Goal: Task Accomplishment & Management: Use online tool/utility

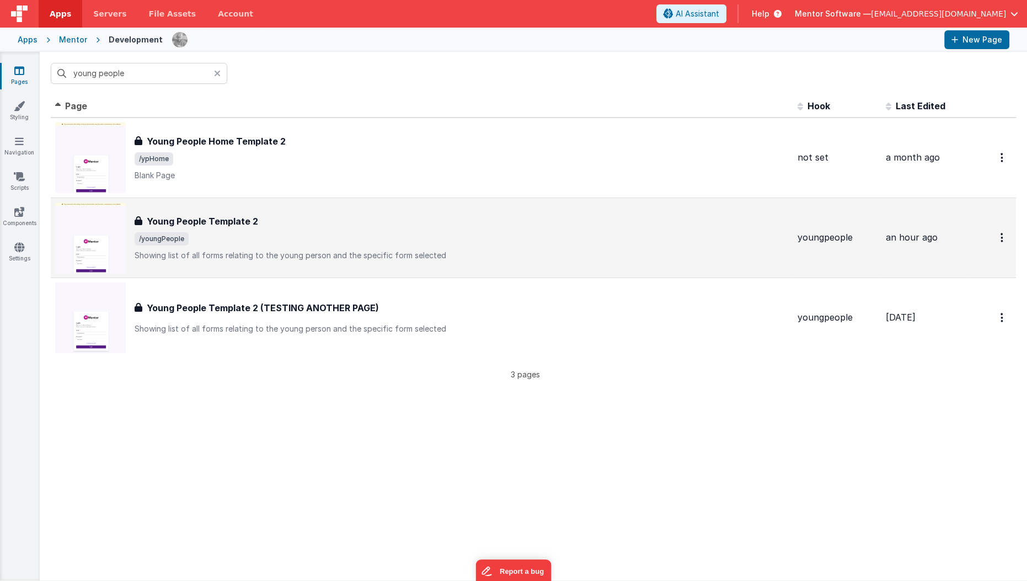
click at [219, 256] on p "Showing list of all forms relating to the young person and the specific form se…" at bounding box center [462, 255] width 654 height 11
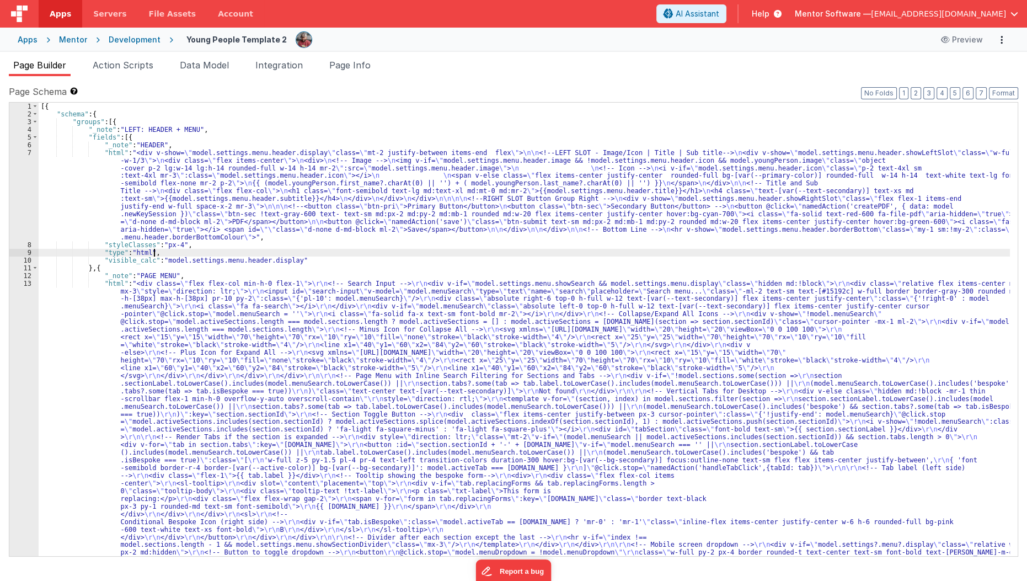
click at [496, 250] on div "[{ "schema" : { "groups" : [{ "_note" : "LEFT: HEADER + MENU" , "fields" : [{ "…" at bounding box center [525, 552] width 972 height 899
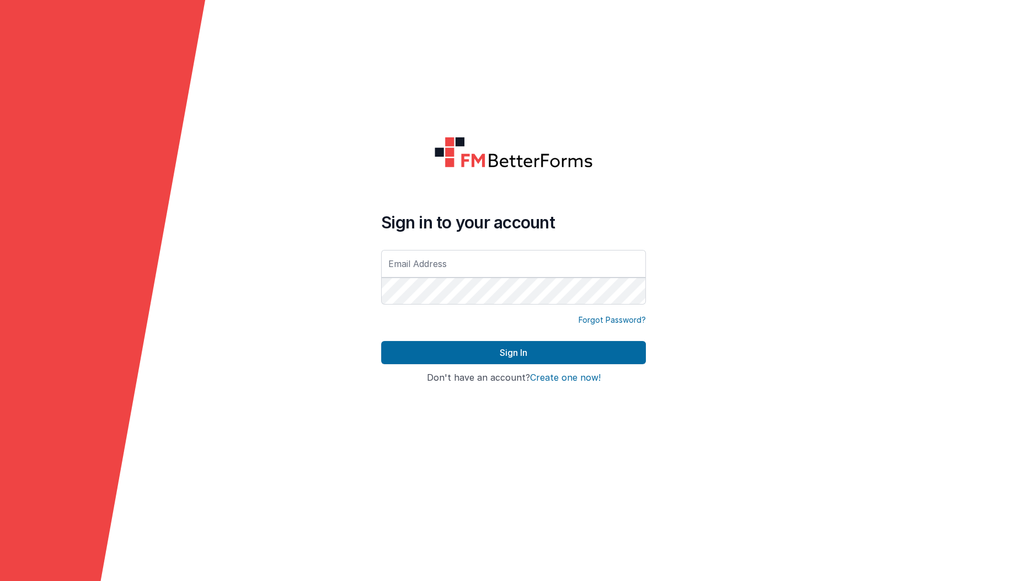
type input "[EMAIL_ADDRESS][DOMAIN_NAME]"
click at [415, 263] on input "[EMAIL_ADDRESS][DOMAIN_NAME]" at bounding box center [513, 264] width 265 height 28
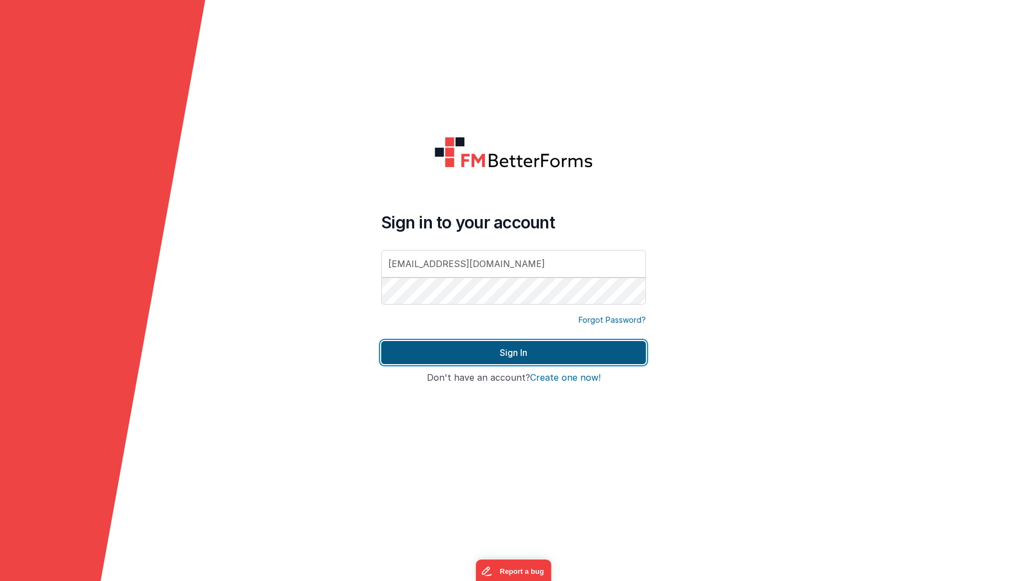
click at [411, 346] on button "Sign In" at bounding box center [513, 352] width 265 height 23
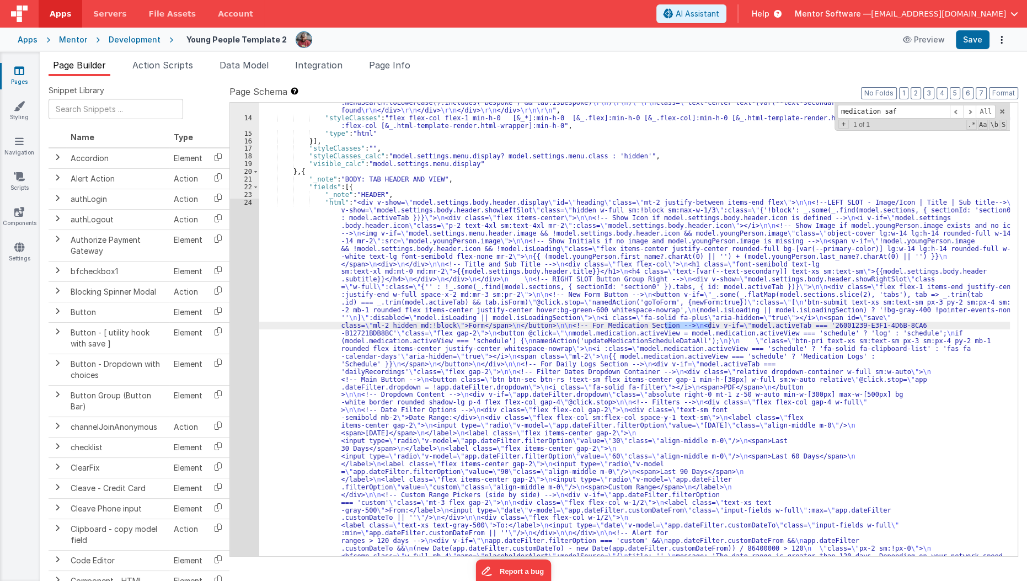
scroll to position [773, 0]
click at [354, 343] on div ""html" : "<div class= \" flex flex-col min-h-0 flex-1 \" > \r\n <!-- Search Inp…" at bounding box center [634, 432] width 751 height 1806
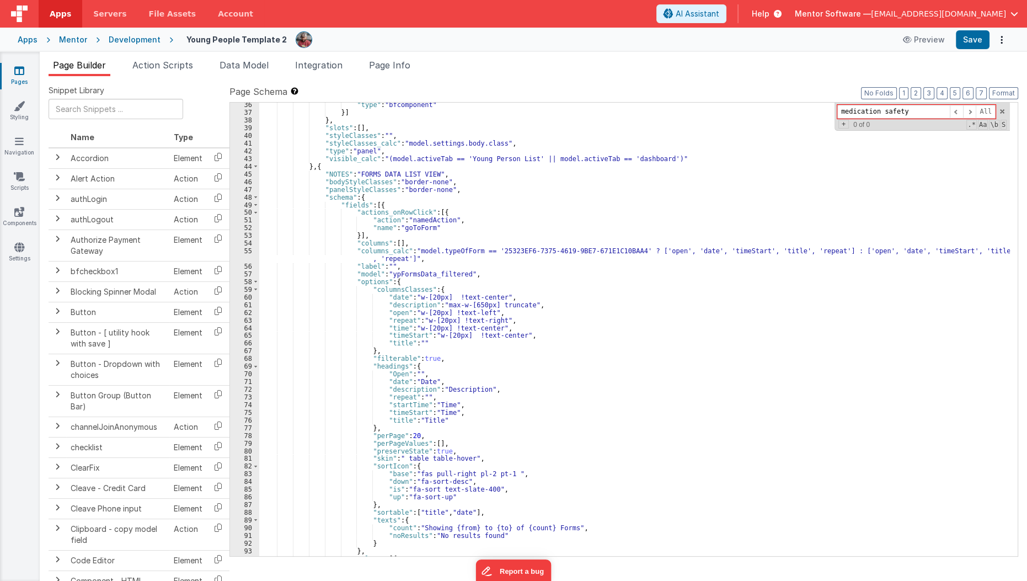
scroll to position [1723, 0]
click at [864, 112] on input "medication safety" at bounding box center [893, 112] width 113 height 14
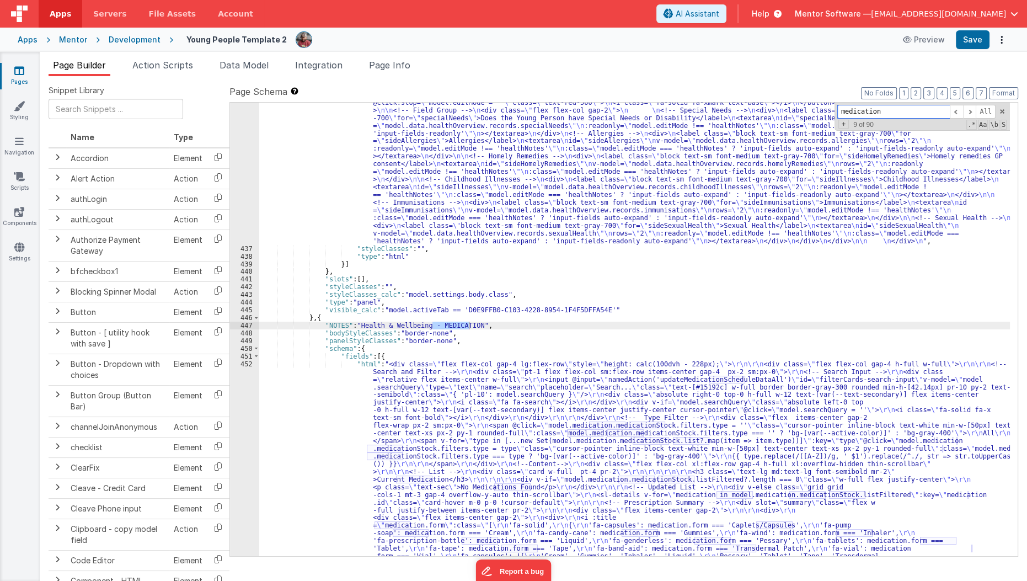
scroll to position [8592, 0]
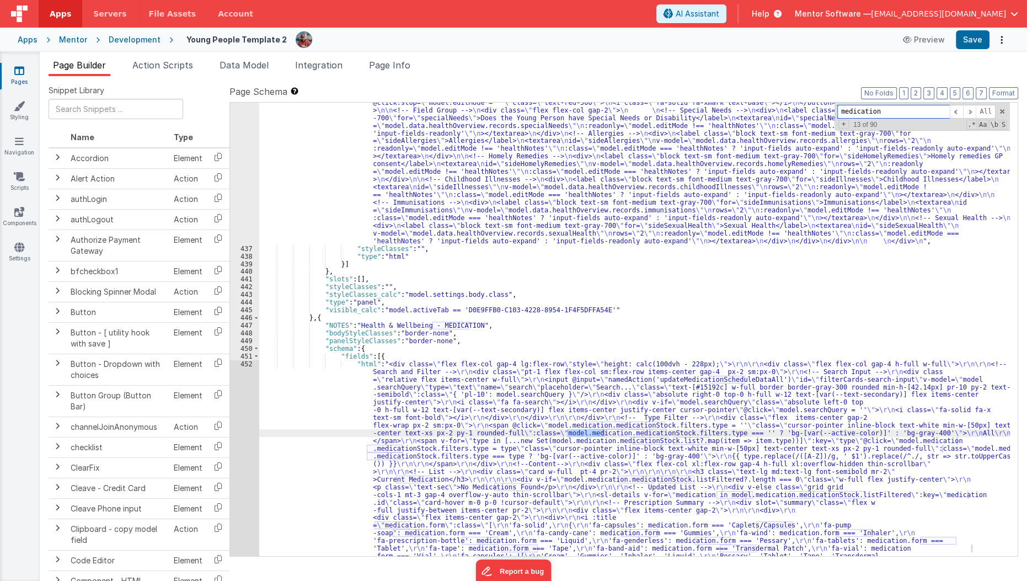
type input "medication"
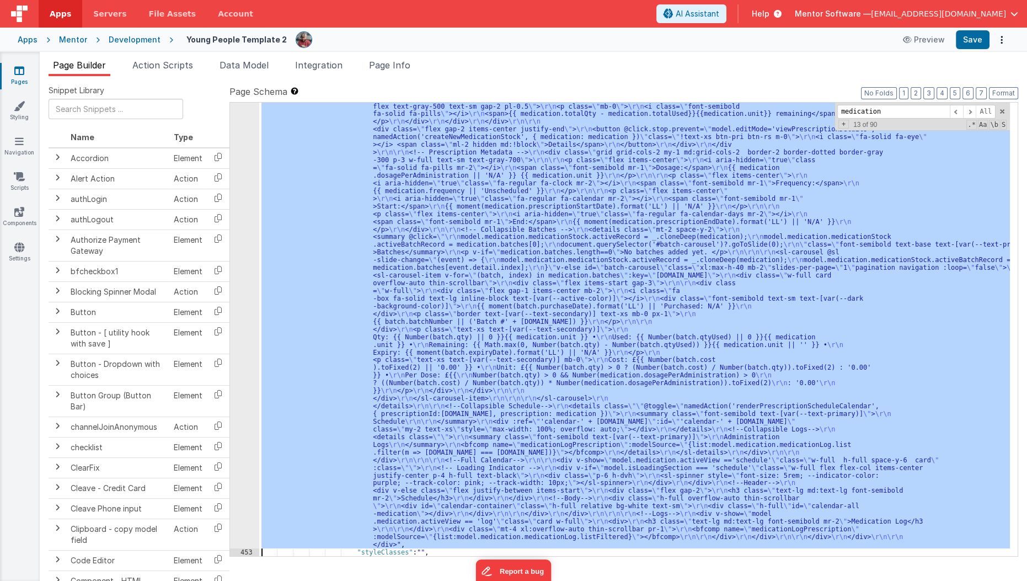
click at [234, 446] on div "452 453 454 455 456 457 458 459 460 461 462 463 464 465 466 467 468 469 470 471…" at bounding box center [244, 406] width 29 height 1207
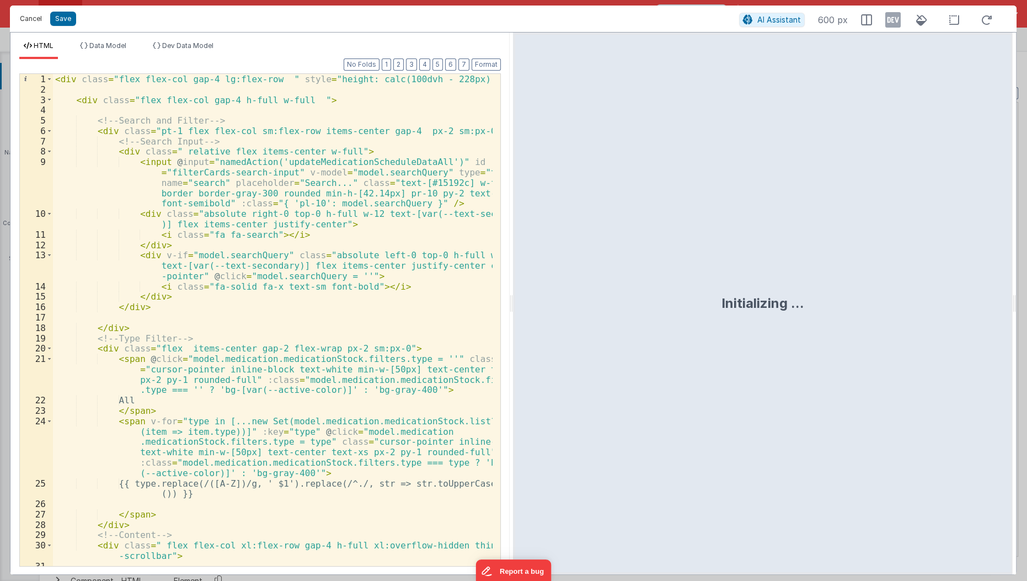
click at [29, 18] on button "Cancel" at bounding box center [30, 18] width 33 height 15
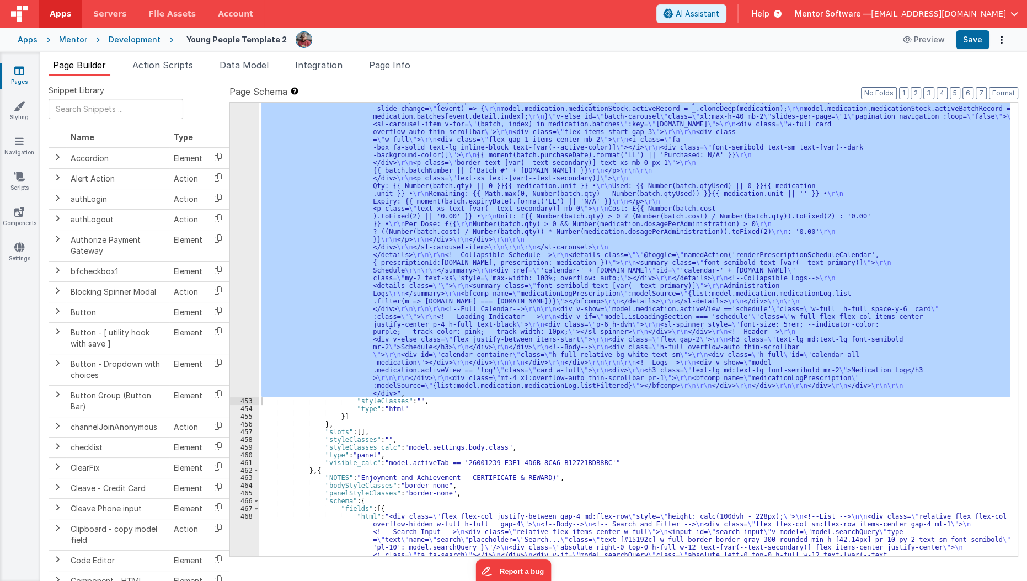
scroll to position [9301, 0]
click at [475, 330] on div ""html" : "<div class= \" flex flex-col gap-4 lg:flex-row \" style= \" height: c…" at bounding box center [634, 329] width 751 height 453
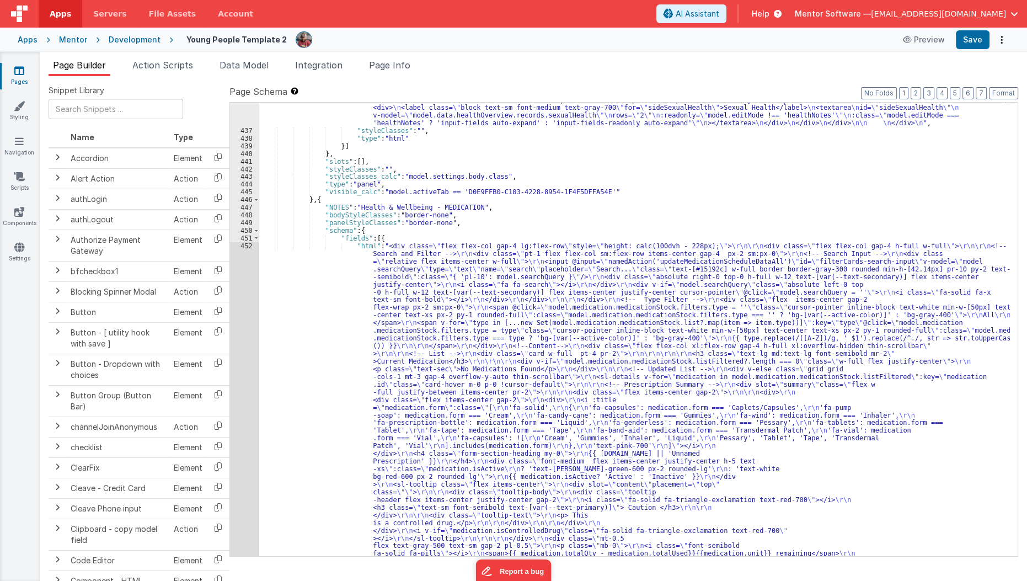
scroll to position [8710, 0]
click at [349, 360] on div ""html" : "<div class= \" w-full flex flex-col xl:grid xl:grid-cols-3 xl:flex-ro…" at bounding box center [634, 522] width 751 height 1607
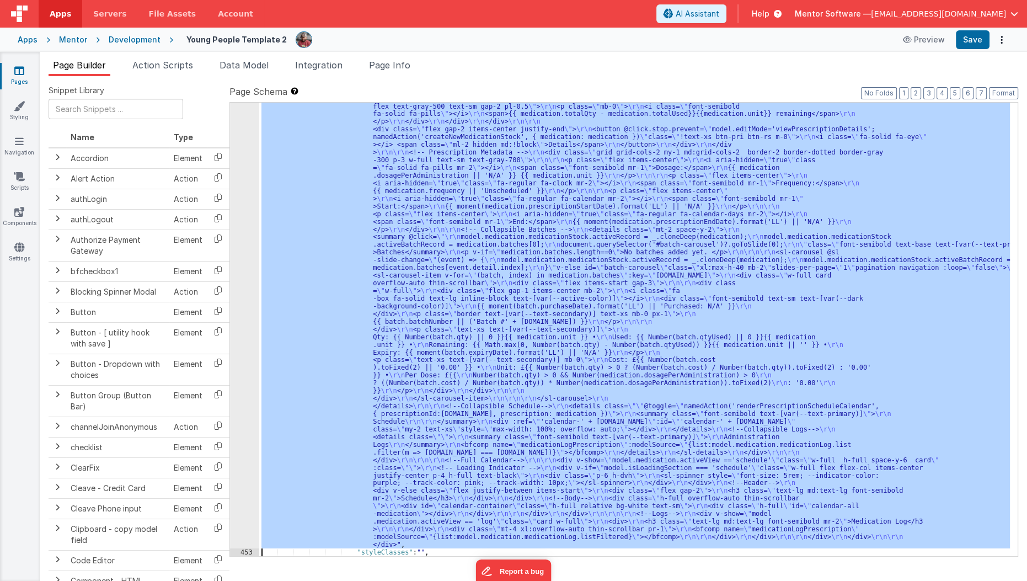
click at [238, 386] on div "452 453 454 455 456 457 458 459 460 461 462 463 464 465 466 467 468 469 470 471…" at bounding box center [244, 406] width 29 height 1207
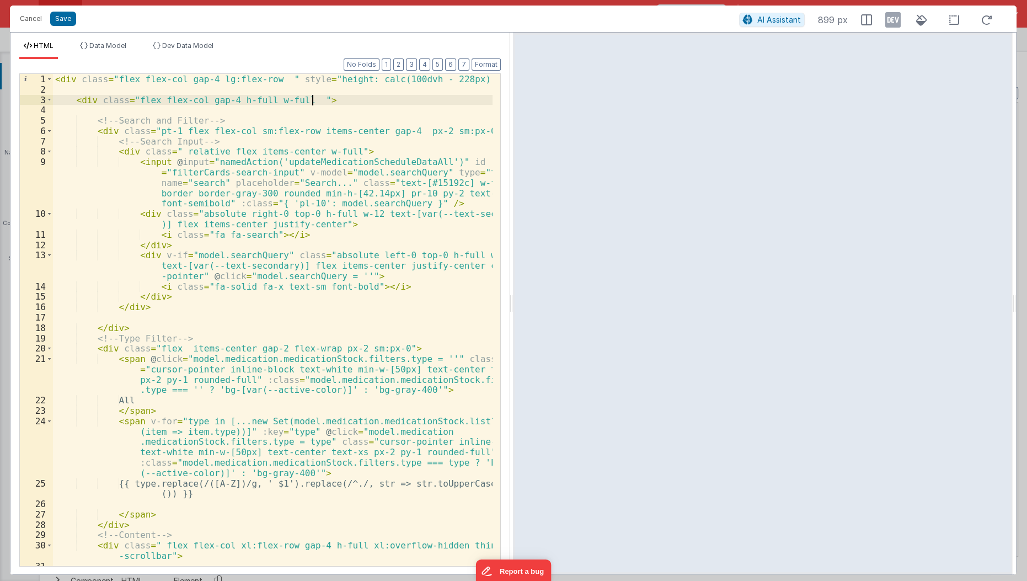
click at [338, 98] on div "< div class = "flex flex-col gap-4 lg:flex-row " style = "height: calc(100dvh -…" at bounding box center [273, 331] width 441 height 514
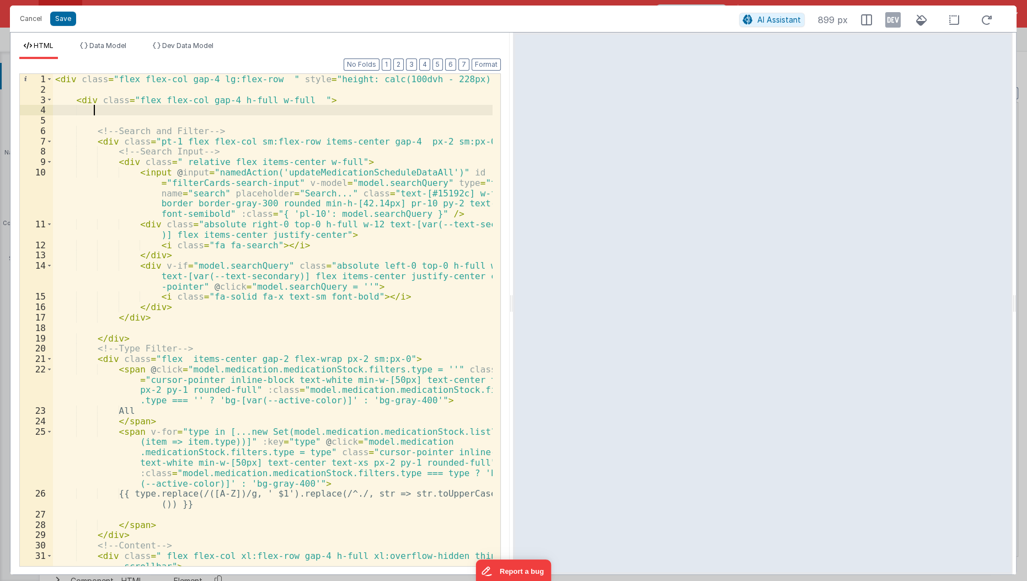
paste textarea
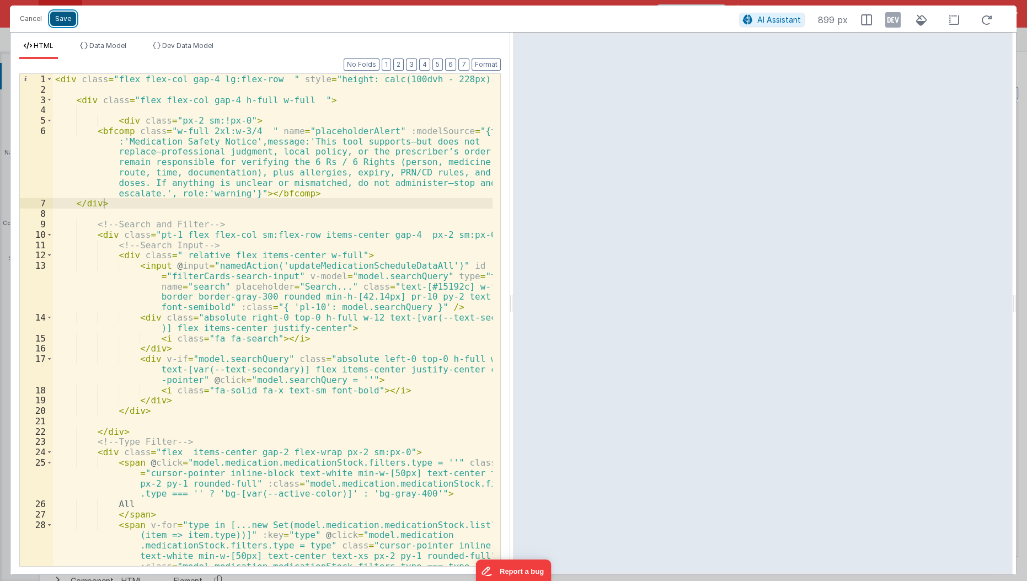
click at [70, 20] on button "Save" at bounding box center [63, 19] width 26 height 14
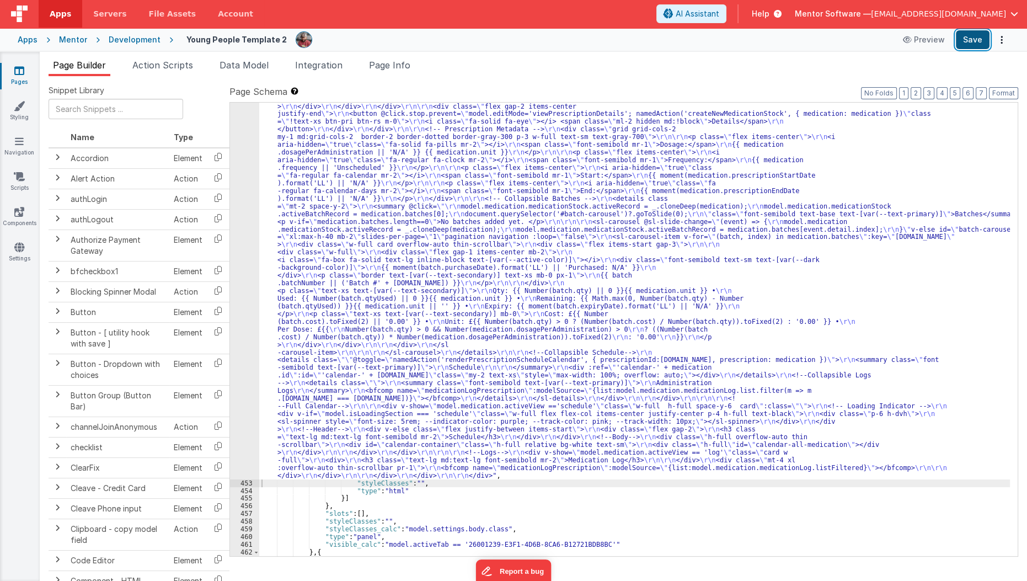
click at [977, 40] on button "Save" at bounding box center [973, 39] width 34 height 19
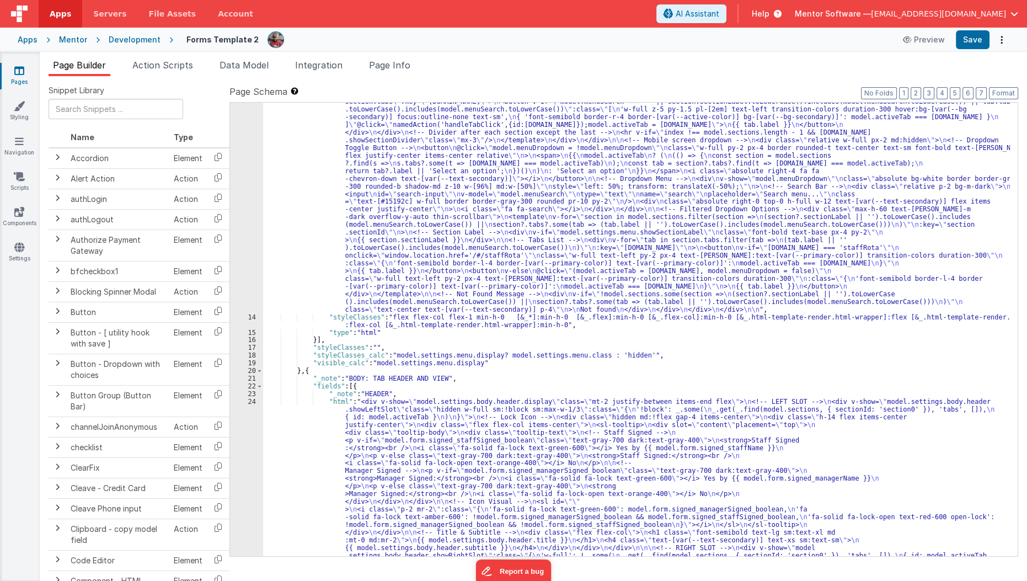
scroll to position [288, 0]
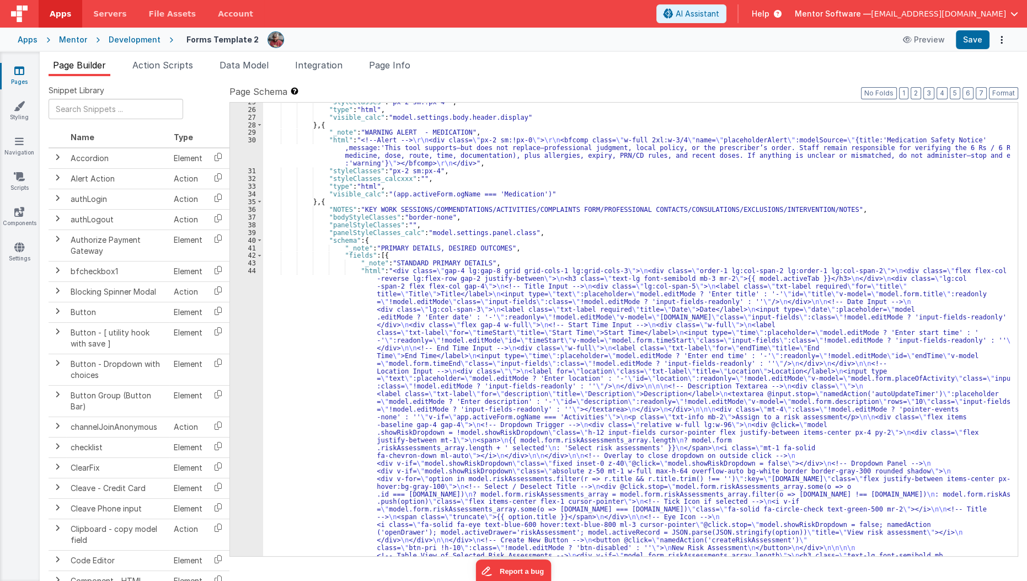
scroll to position [789, 0]
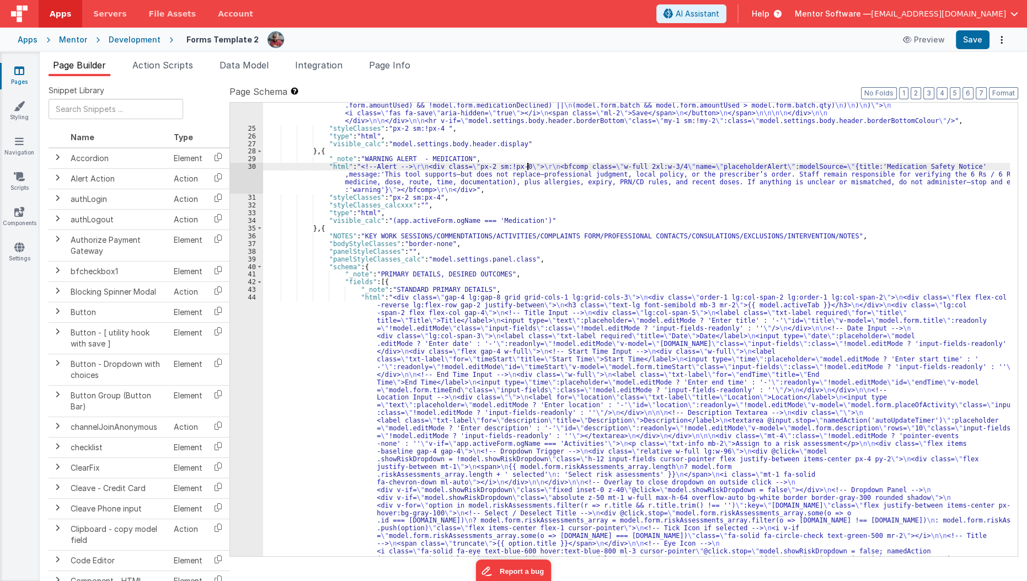
click at [526, 162] on div ""html" : "<div v-show= \" model.settings.body.header.display \" class= \" mt-2 …" at bounding box center [636, 275] width 747 height 1638
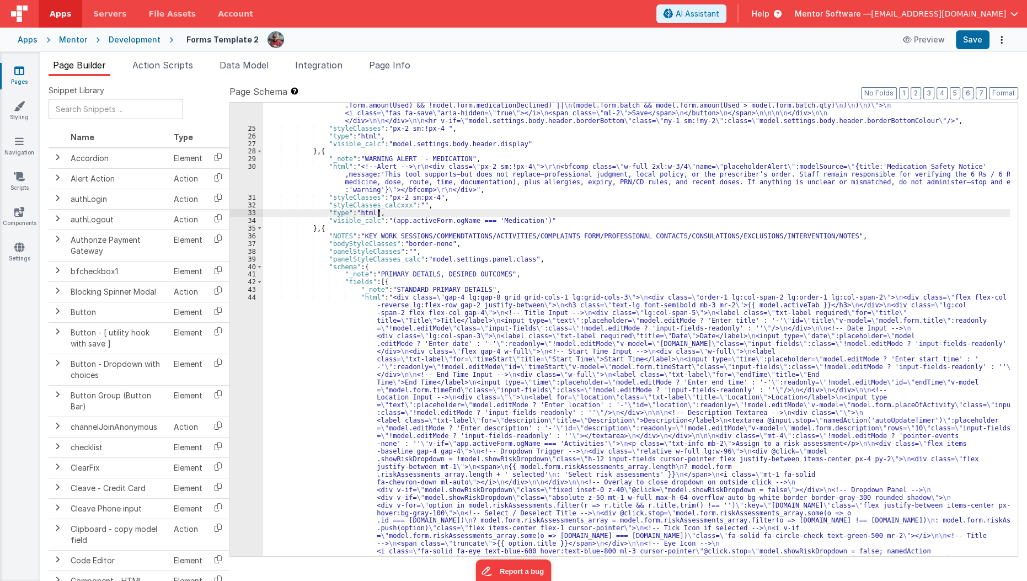
click at [544, 211] on div ""html" : "<div v-show= \" model.settings.body.header.display \" class= \" mt-2 …" at bounding box center [636, 275] width 747 height 1638
click at [972, 44] on button "Save" at bounding box center [973, 39] width 34 height 19
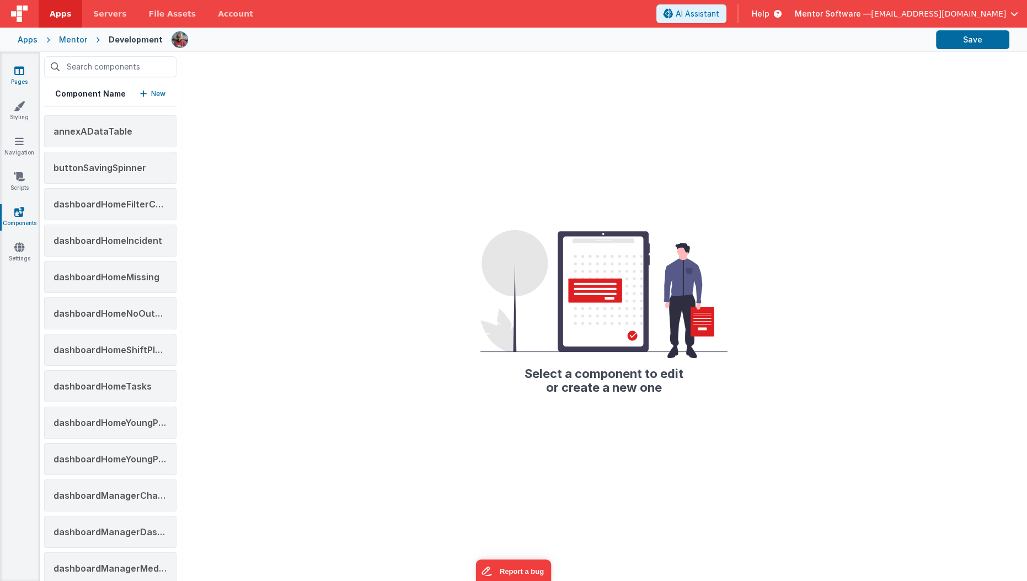
click at [23, 70] on icon at bounding box center [19, 70] width 10 height 11
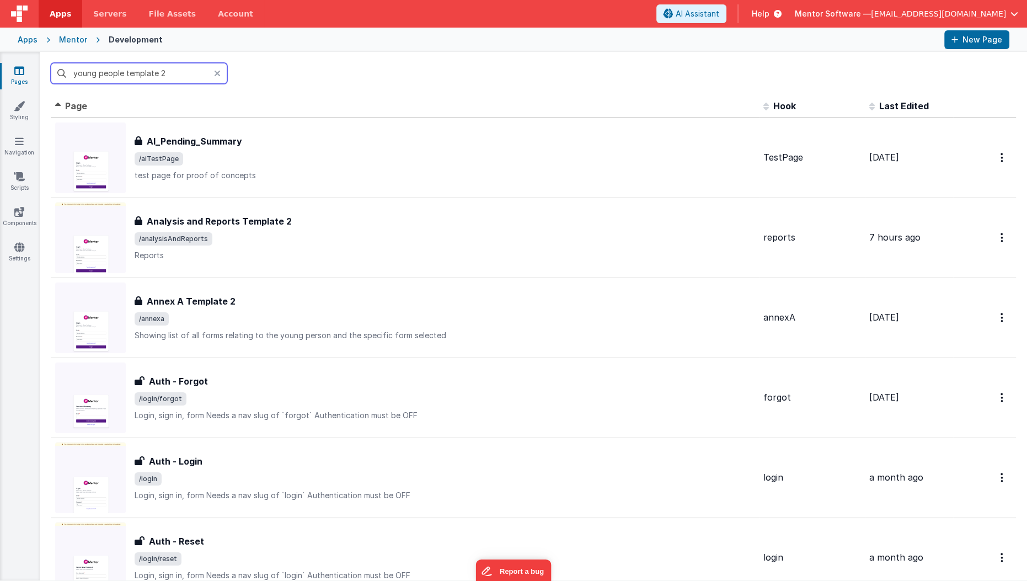
click at [74, 72] on input "young people template 2" at bounding box center [139, 73] width 177 height 21
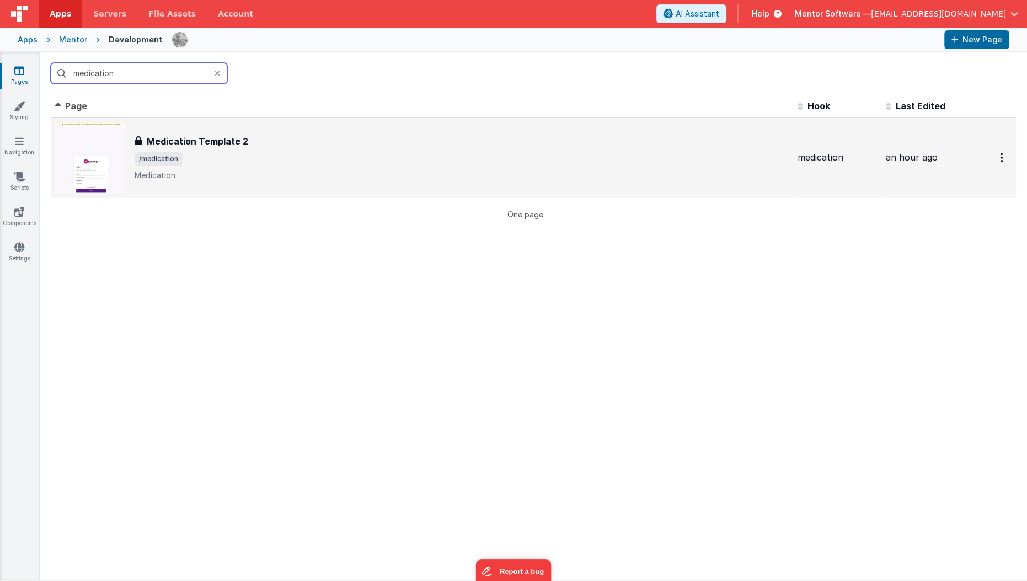
type input "medication"
click at [293, 167] on div "Medication Template 2 Medication Template 2 /medication Medication" at bounding box center [462, 158] width 654 height 46
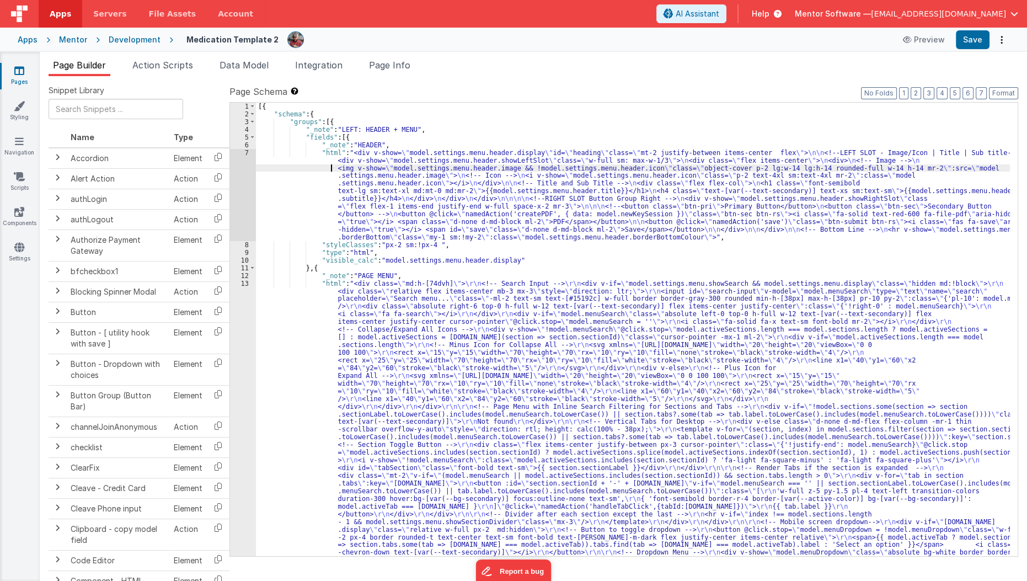
click at [293, 167] on div "[{ "schema" : { "groups" : [{ "_note" : "LEFT: HEADER + MENU" , "fields" : [{ "…" at bounding box center [633, 529] width 755 height 853
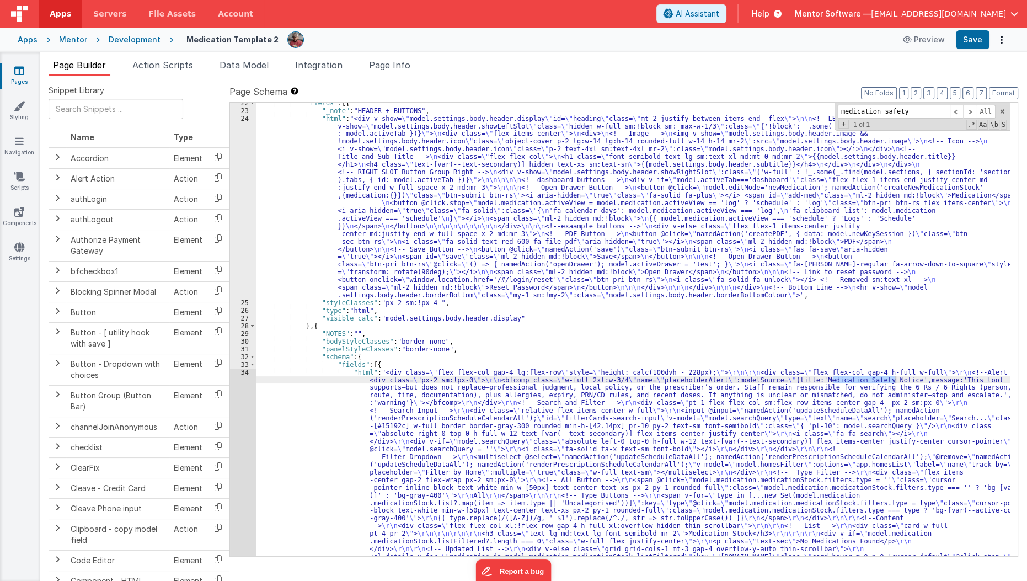
scroll to position [643, 0]
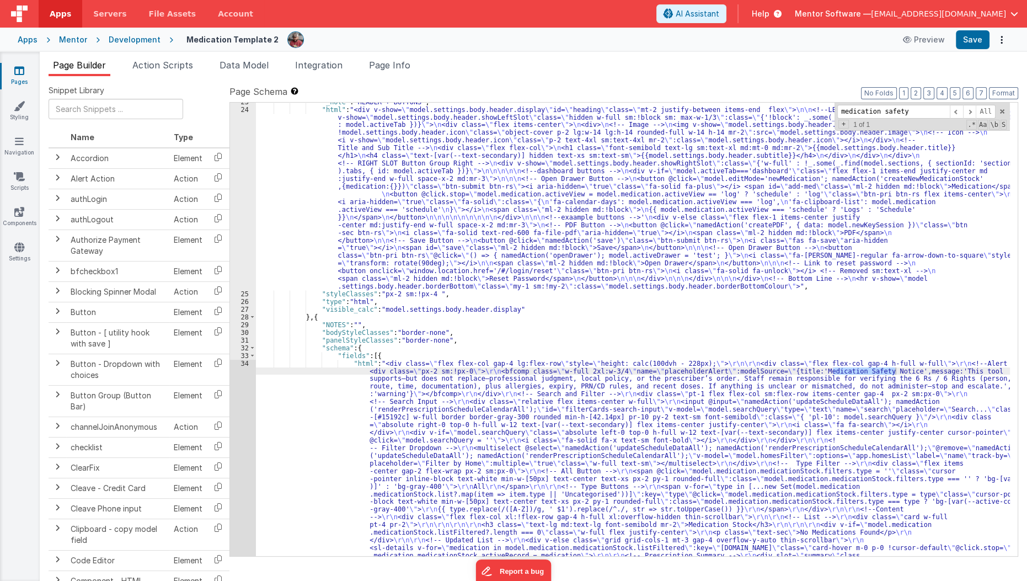
type input "medication safety"
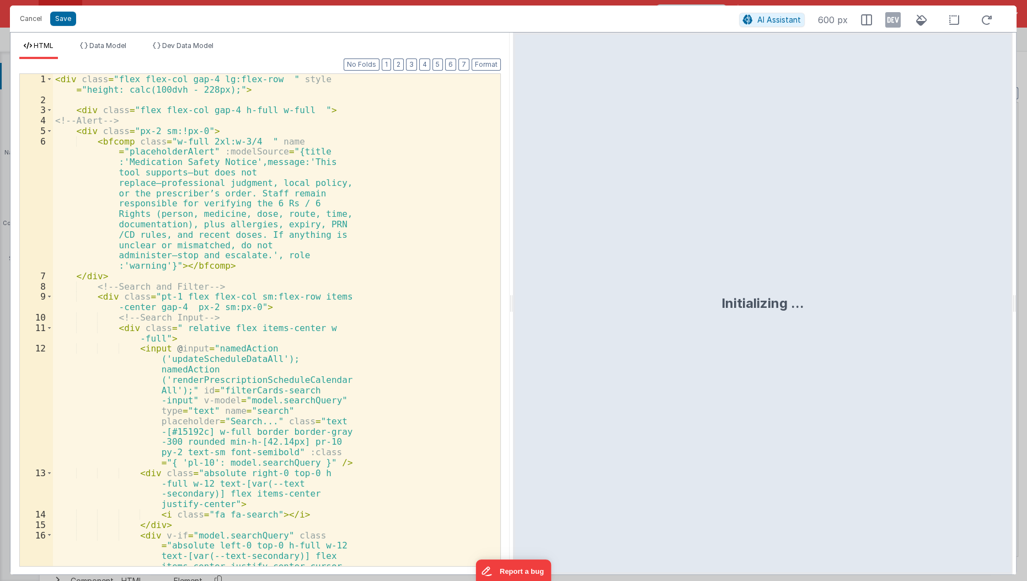
scroll to position [1323, 0]
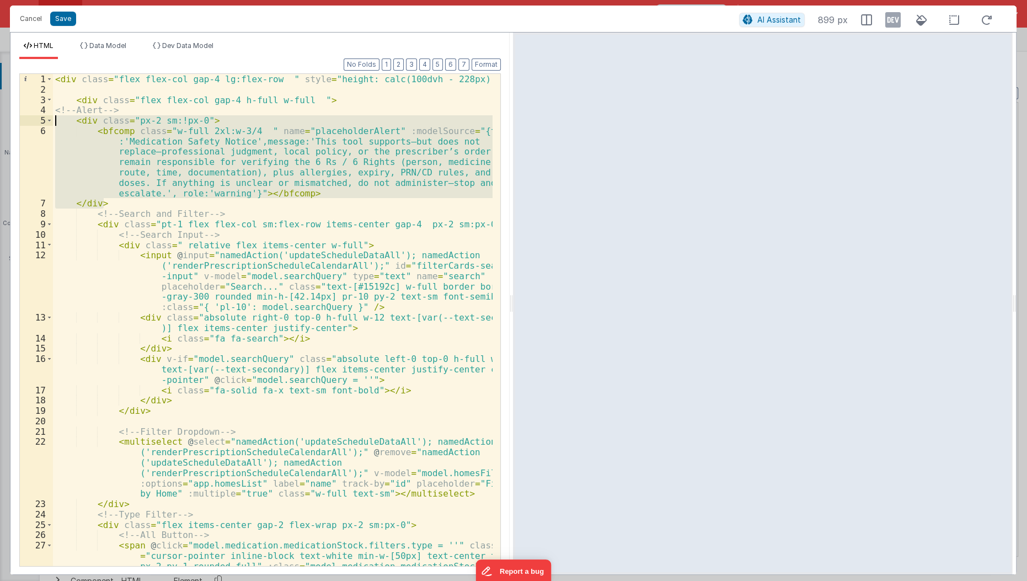
drag, startPoint x: 106, startPoint y: 206, endPoint x: 56, endPoint y: 115, distance: 103.7
click at [56, 115] on div "< div class = "flex flex-col gap-4 lg:flex-row " style = "height: calc(100dvh -…" at bounding box center [273, 346] width 441 height 545
click at [126, 201] on div "< div class = "flex flex-col gap-4 lg:flex-row " style = "height: calc(100dvh -…" at bounding box center [273, 320] width 440 height 492
